Goal: Communication & Community: Ask a question

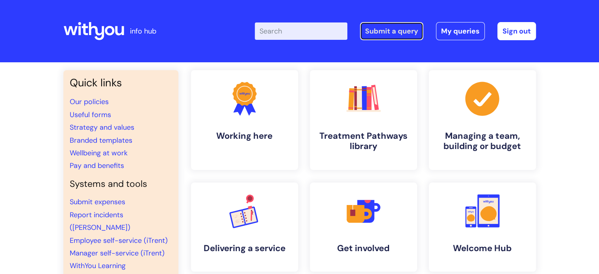
click at [389, 29] on link "Submit a query" at bounding box center [391, 31] width 63 height 18
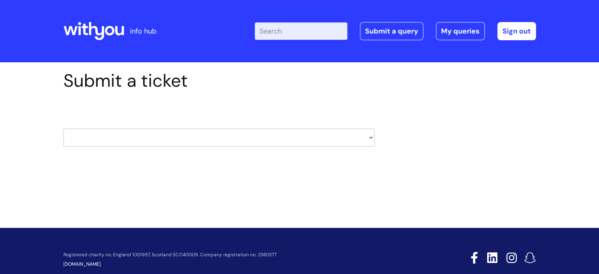
click at [369, 136] on select "HR / People IT and Support Clinical Drug Alerts Finance Accounts Data Support T…" at bounding box center [218, 137] width 311 height 18
select select "it_and_support"
click at [63, 128] on select "HR / People IT and Support Clinical Drug Alerts Finance Accounts Data Support T…" at bounding box center [218, 137] width 311 height 18
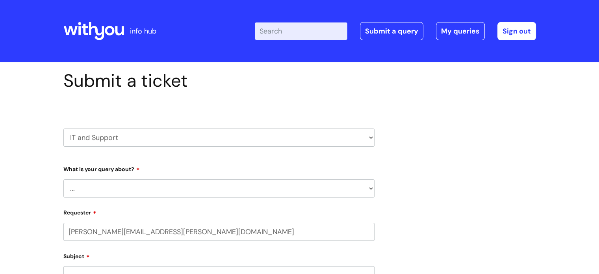
select select "80004286569"
click at [366, 189] on select "... Mobile Phone Reset & MFA Accounts, Starters and Leavers IT Hardware issue I…" at bounding box center [218, 188] width 311 height 18
click at [369, 189] on select "... Mobile Phone Reset & MFA Accounts, Starters and Leavers IT Hardware issue I…" at bounding box center [218, 188] width 311 height 18
select select "Accounts, Starters and Leavers"
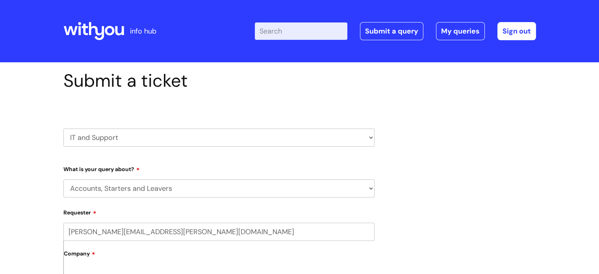
click at [63, 179] on select "... Mobile Phone Reset & MFA Accounts, Starters and Leavers IT Hardware issue I…" at bounding box center [218, 188] width 311 height 18
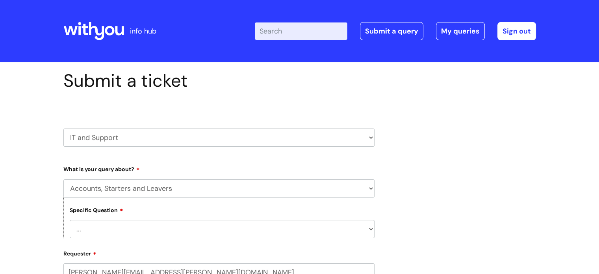
click at [133, 226] on select "... I have a new starter I have a leaver I need to make a change to an account …" at bounding box center [222, 229] width 305 height 18
select select "I have a new starter"
click at [70, 220] on select "... I have a new starter I have a leaver I need to make a change to an account …" at bounding box center [222, 229] width 305 height 18
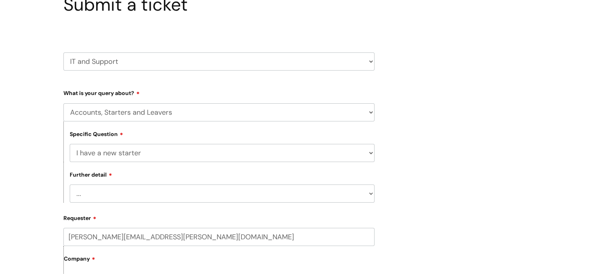
scroll to position [79, 0]
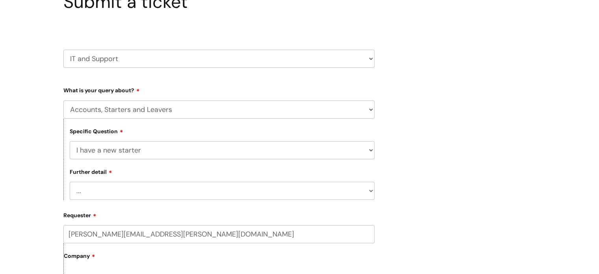
click at [149, 191] on select "... Can I have my new starter’s IT account details I need to amend the name, de…" at bounding box center [222, 190] width 305 height 18
select select "I’ve got a new starter - where is their equipment?"
click at [70, 182] on select "... Can I have my new starter’s IT account details I need to amend the name, de…" at bounding box center [222, 190] width 305 height 18
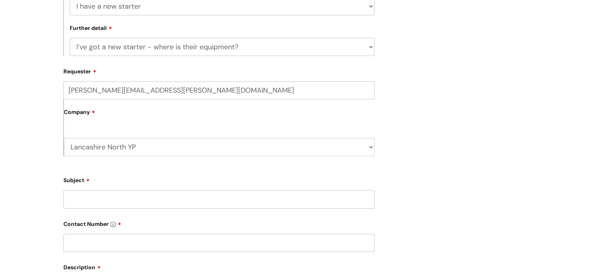
scroll to position [236, 0]
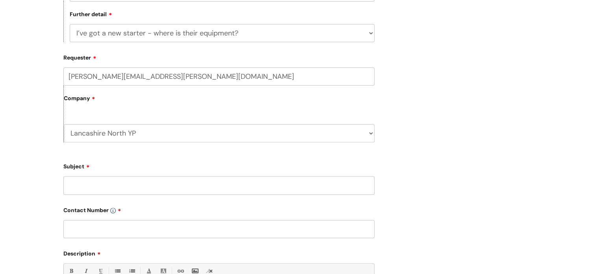
click at [172, 182] on input "Subject" at bounding box center [218, 185] width 311 height 18
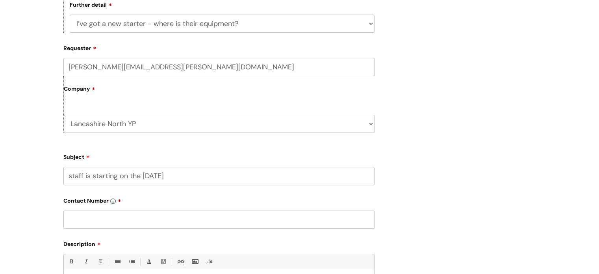
scroll to position [315, 0]
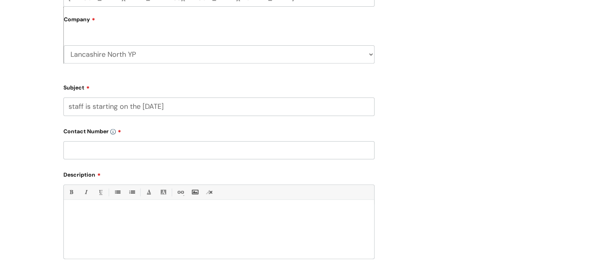
type input "staff is starting on the [DATE]"
click at [140, 147] on input "text" at bounding box center [218, 150] width 311 height 18
type input "07976 202492"
click at [72, 214] on p at bounding box center [219, 213] width 298 height 7
click at [294, 230] on p "i have sent in a order for new laptop and mobile over 2 months, and the staff a…" at bounding box center [219, 227] width 298 height 7
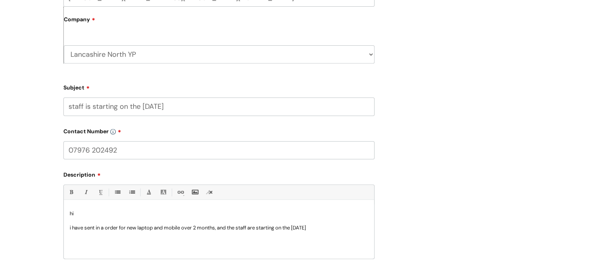
click at [332, 232] on div "hi i have sent in a order for new laptop and mobile over 2 months, and the staf…" at bounding box center [219, 231] width 310 height 54
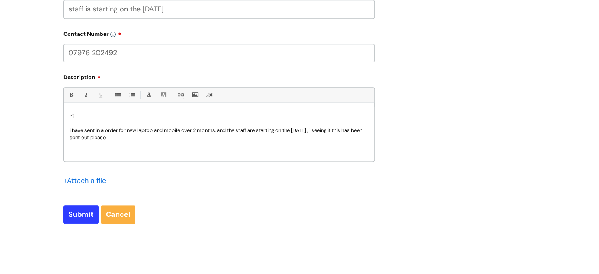
scroll to position [433, 0]
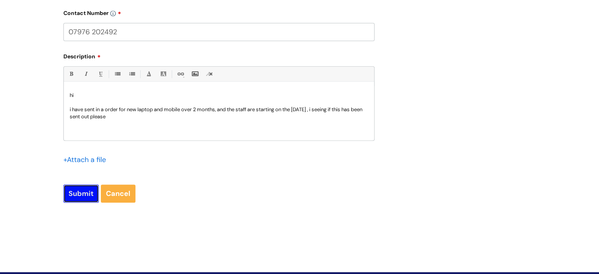
click at [78, 191] on input "Submit" at bounding box center [80, 193] width 35 height 18
type input "Please Wait..."
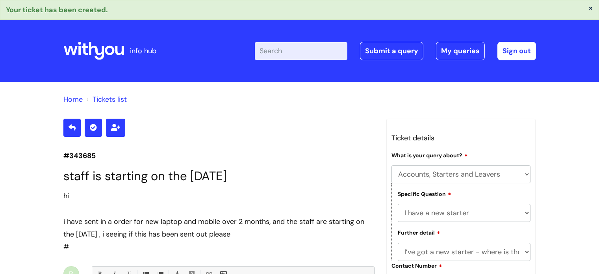
select select "Accounts, Starters and Leavers"
select select "I have a new starter"
select select "I’ve got a new starter - where is their equipment?"
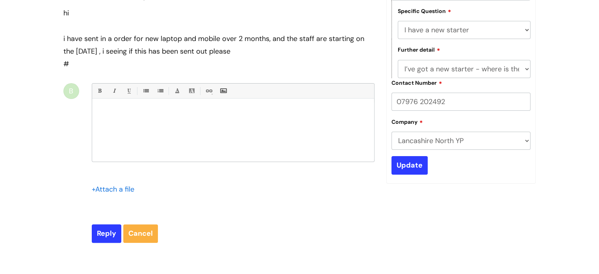
scroll to position [196, 0]
